Goal: Navigation & Orientation: Find specific page/section

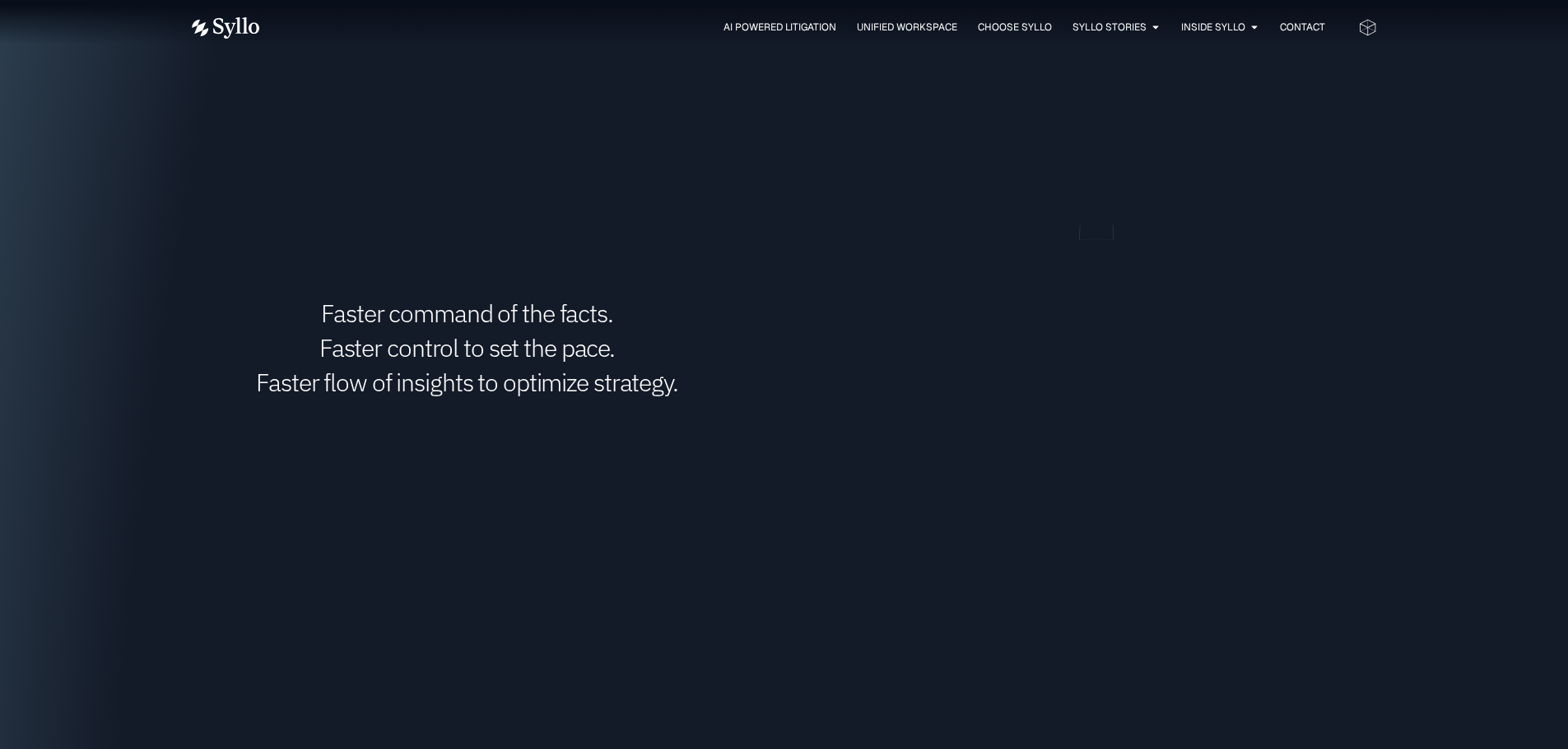
scroll to position [1316, 0]
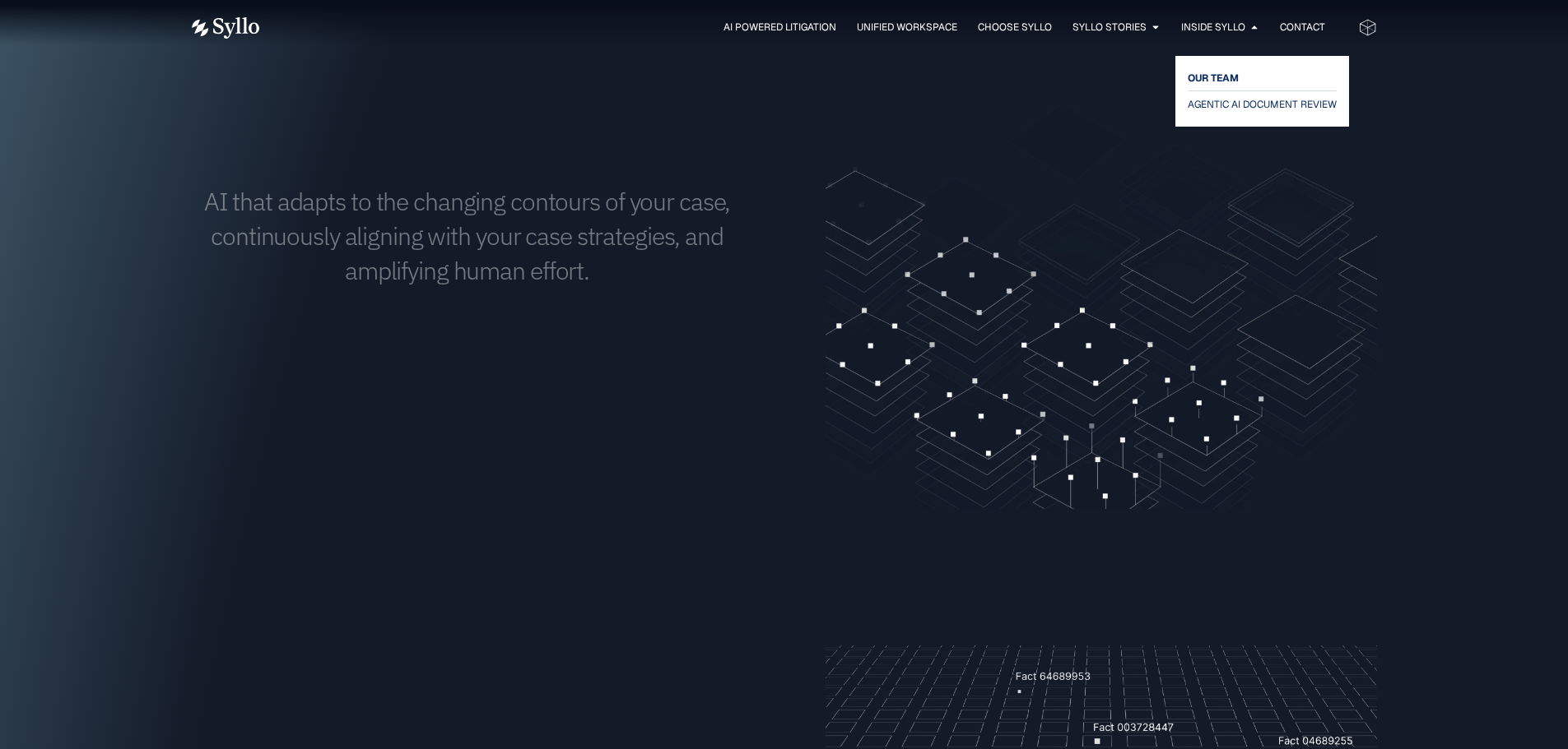
click at [1208, 78] on span "OUR TEAM" at bounding box center [1213, 78] width 51 height 19
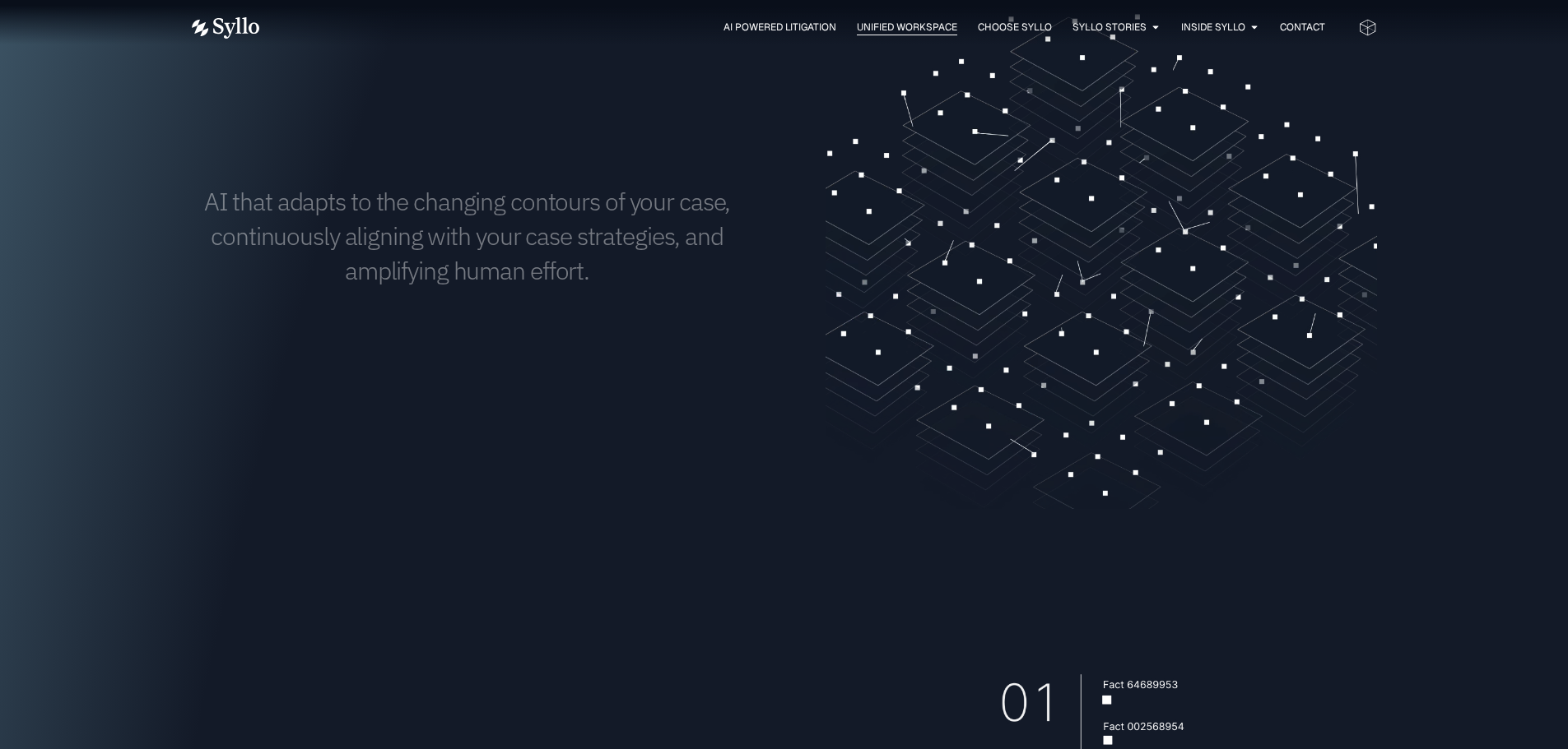
click at [911, 23] on span "Unified Workspace" at bounding box center [906, 27] width 100 height 15
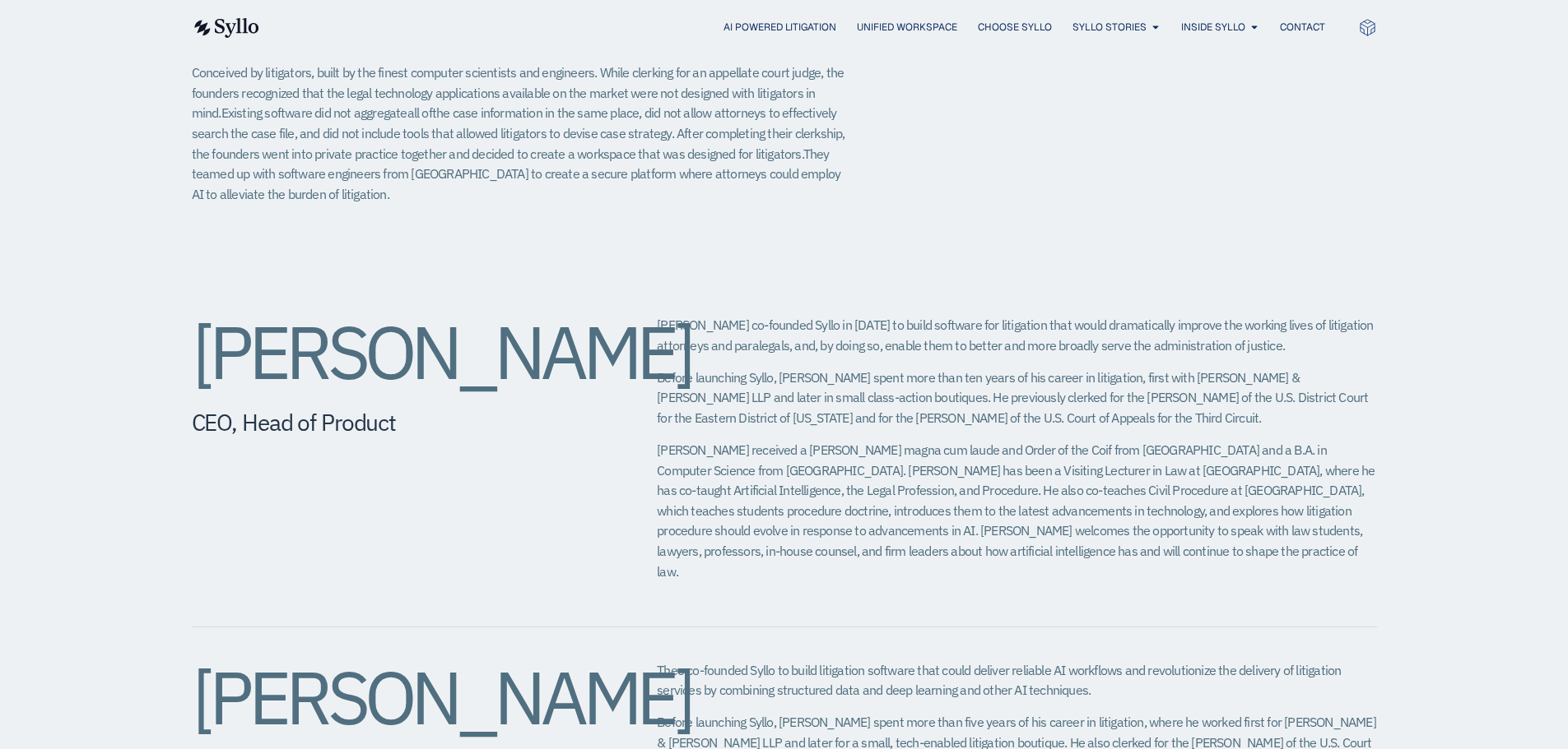
scroll to position [576, 0]
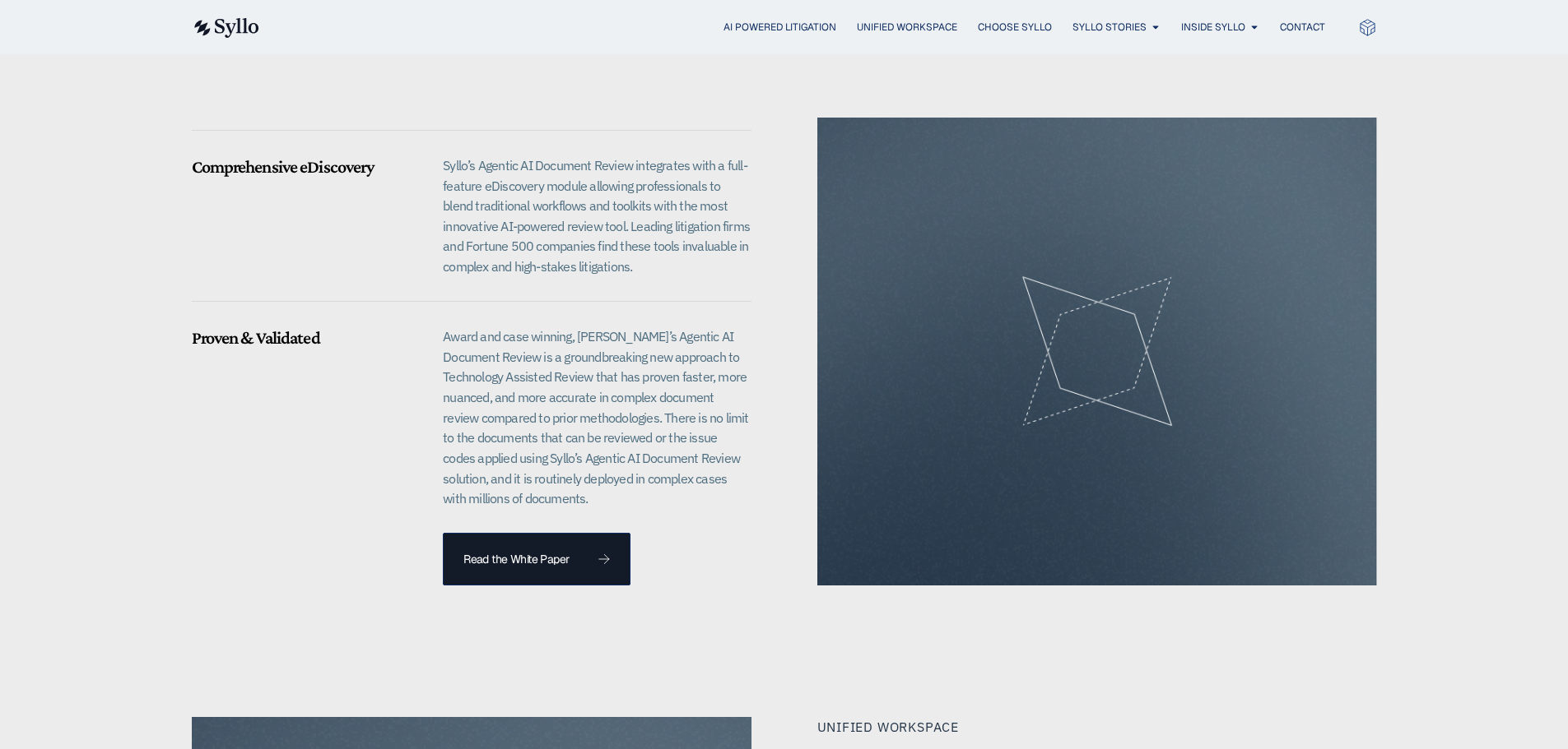
scroll to position [1645, 0]
